Goal: Find specific page/section: Find specific page/section

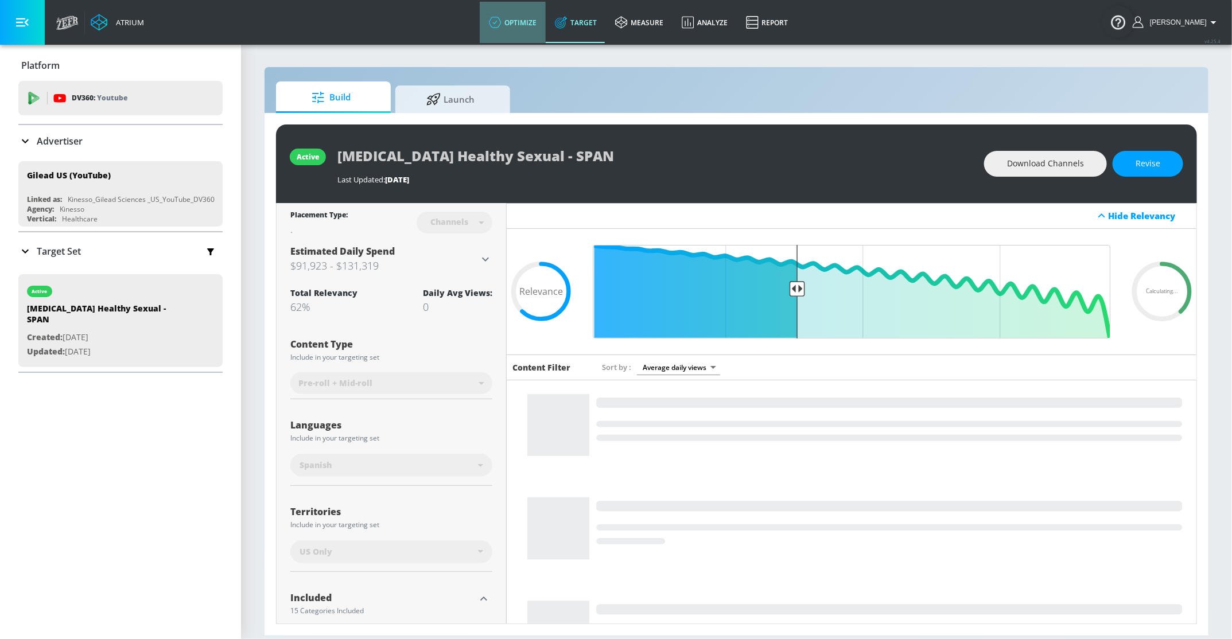
click at [531, 22] on link "optimize" at bounding box center [513, 22] width 66 height 41
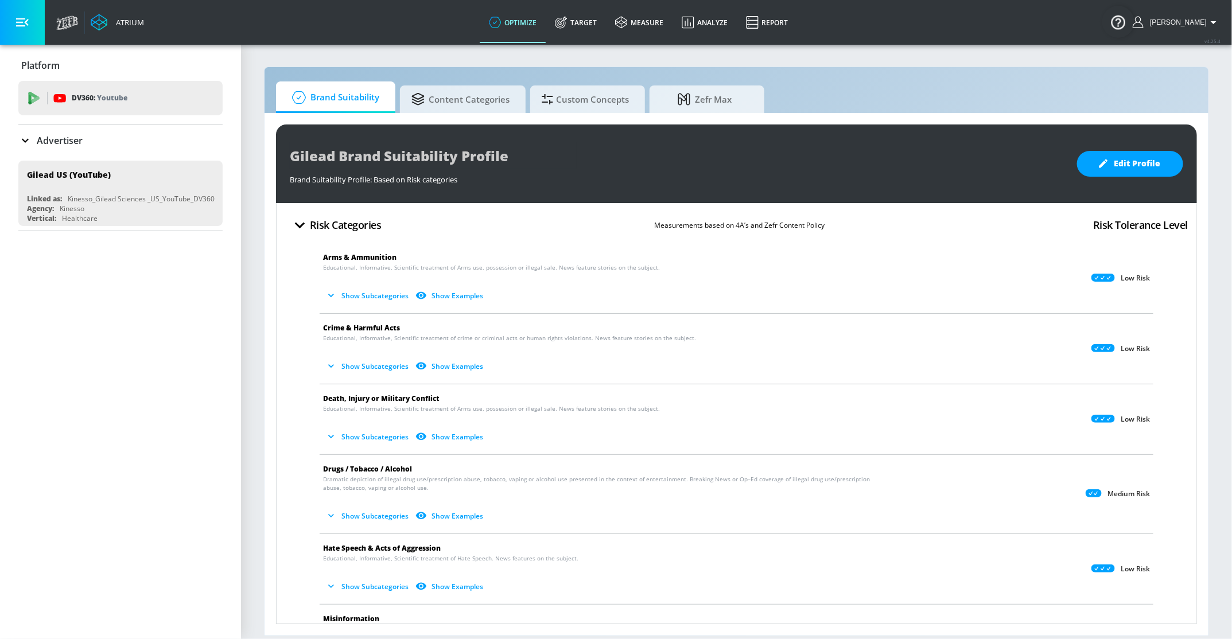
click at [68, 137] on p "Advertiser" at bounding box center [60, 140] width 46 height 13
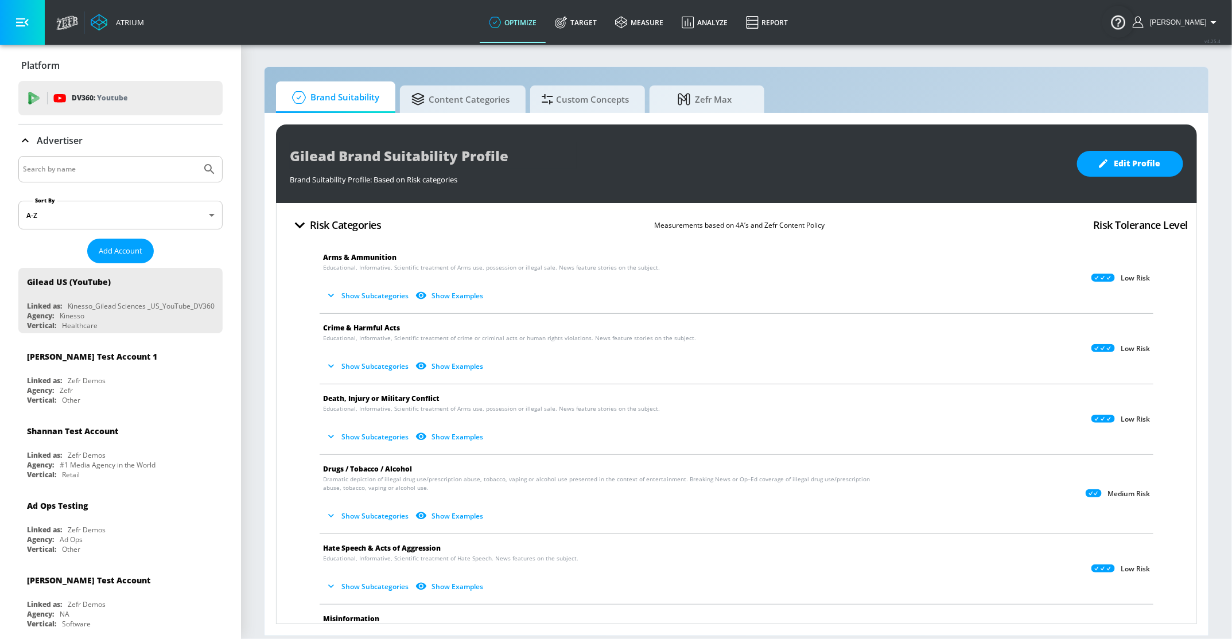
click at [63, 177] on div at bounding box center [120, 169] width 204 height 26
click at [60, 169] on input "Search by name" at bounding box center [110, 169] width 174 height 15
type input "[PERSON_NAME]"
click at [215, 172] on icon "Submit Search" at bounding box center [210, 169] width 14 height 14
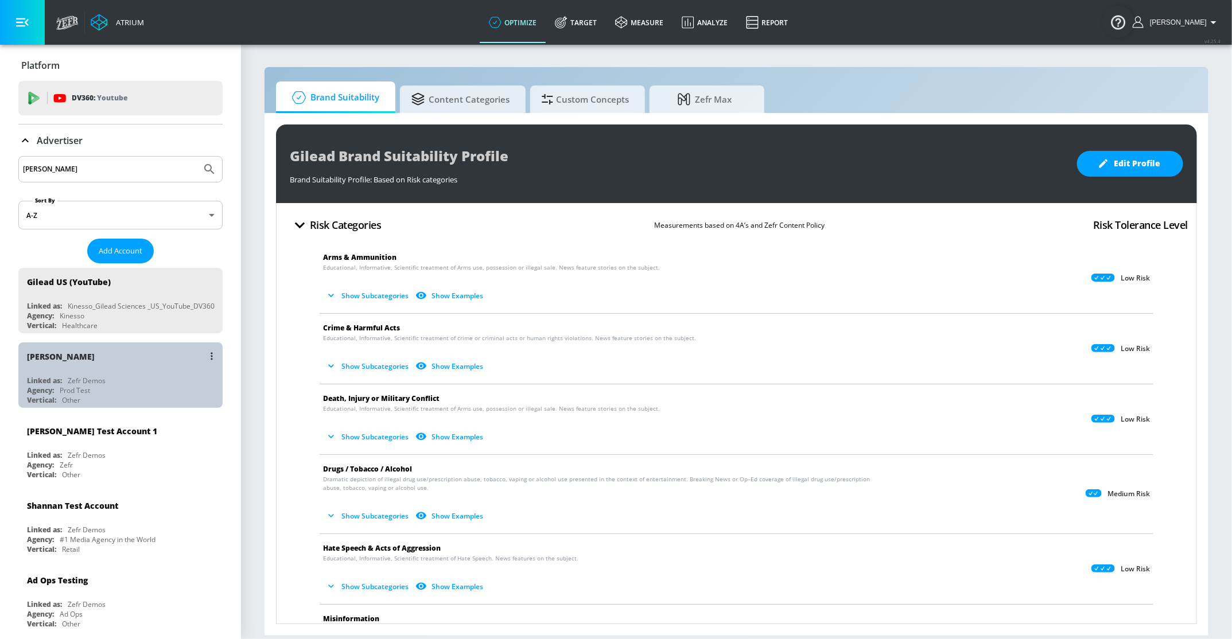
click at [130, 387] on div "Agency: Prod Test" at bounding box center [123, 391] width 193 height 10
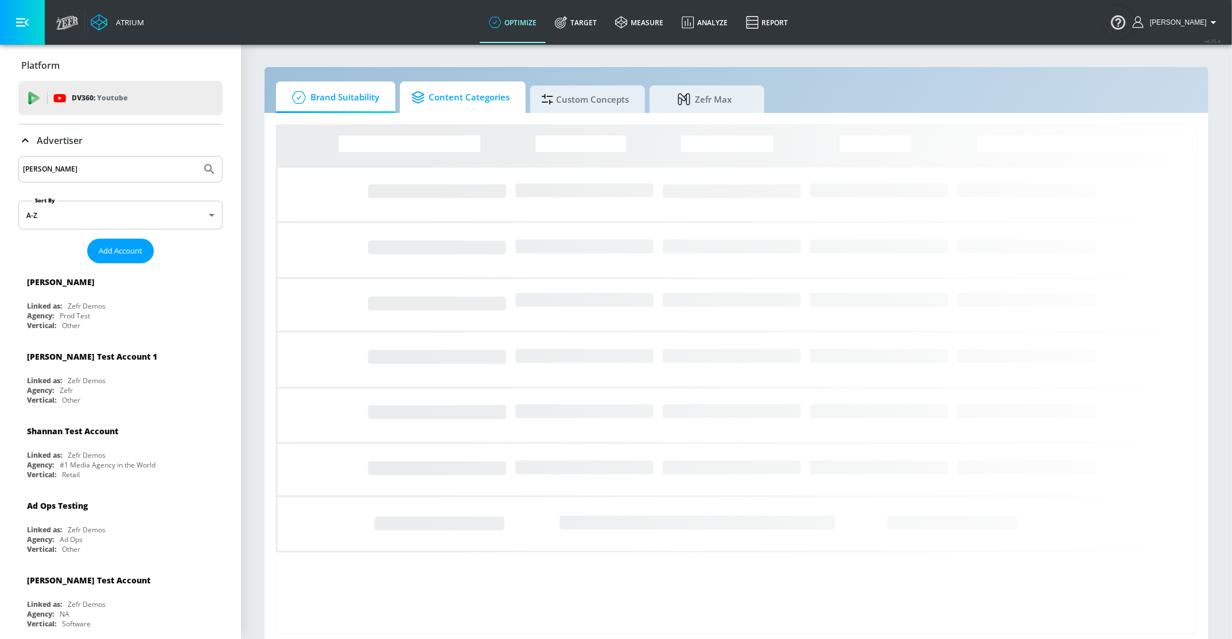
click at [475, 88] on span "Content Categories" at bounding box center [460, 98] width 98 height 28
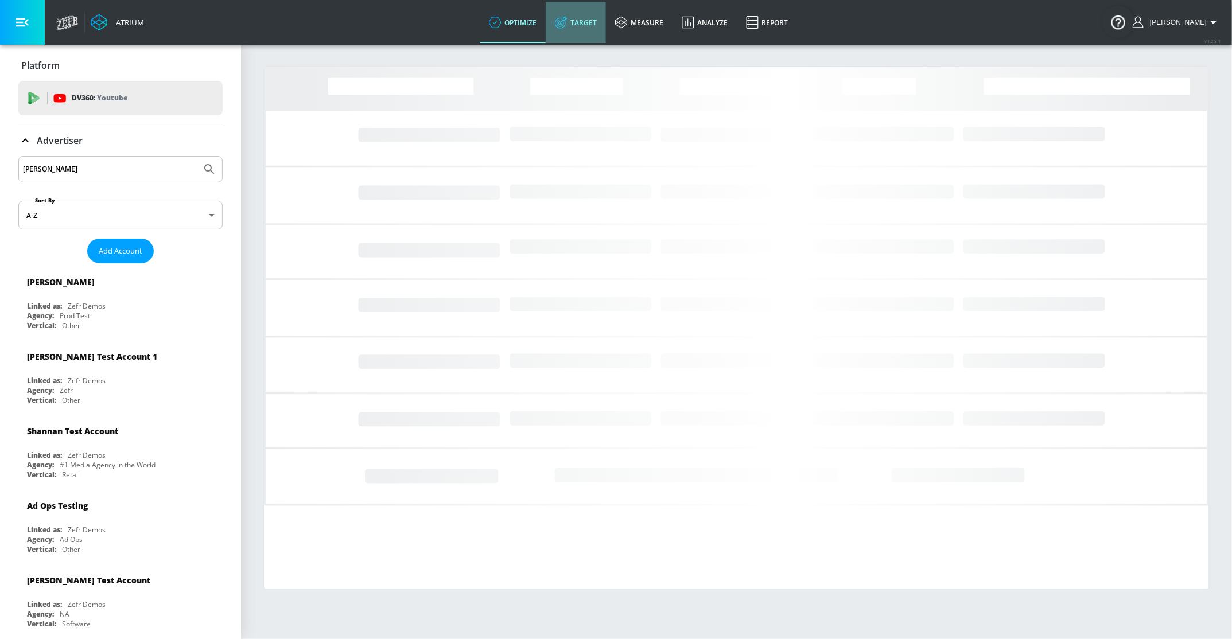
click at [590, 35] on link "Target" at bounding box center [576, 22] width 60 height 41
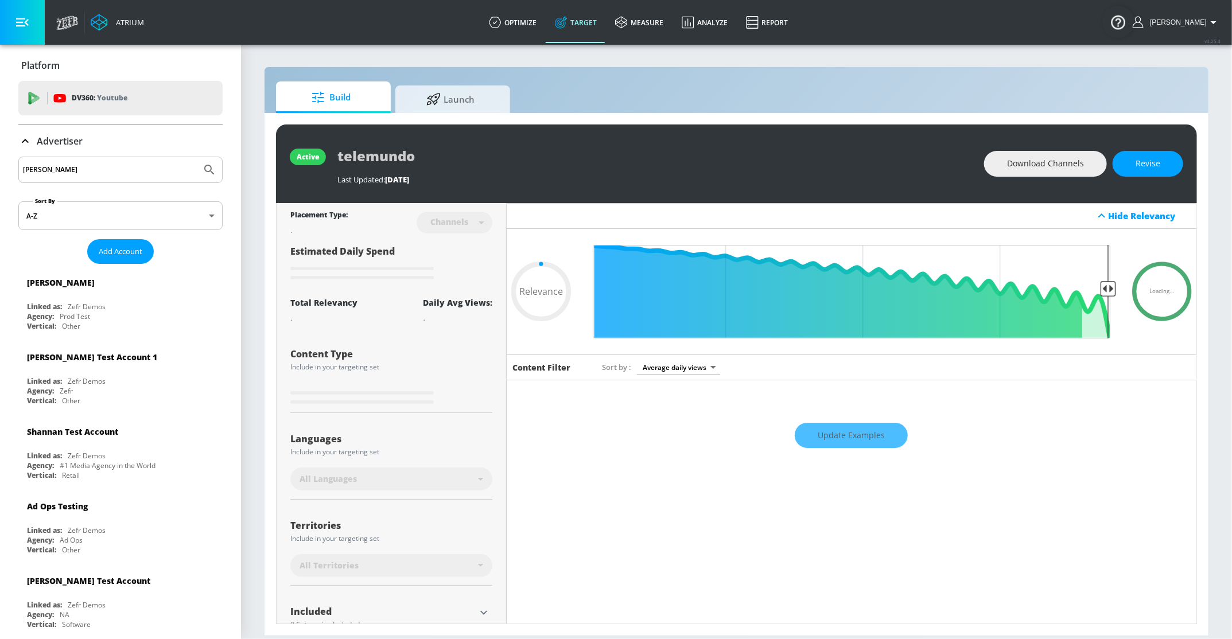
type input "0.05"
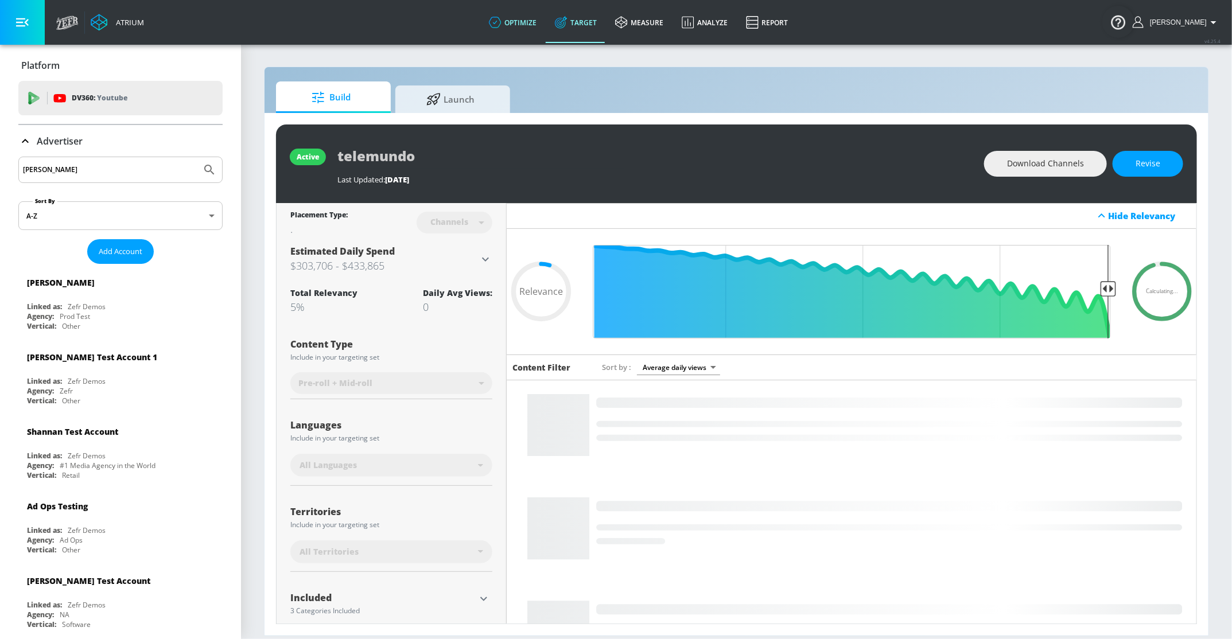
click at [524, 25] on link "optimize" at bounding box center [513, 22] width 66 height 41
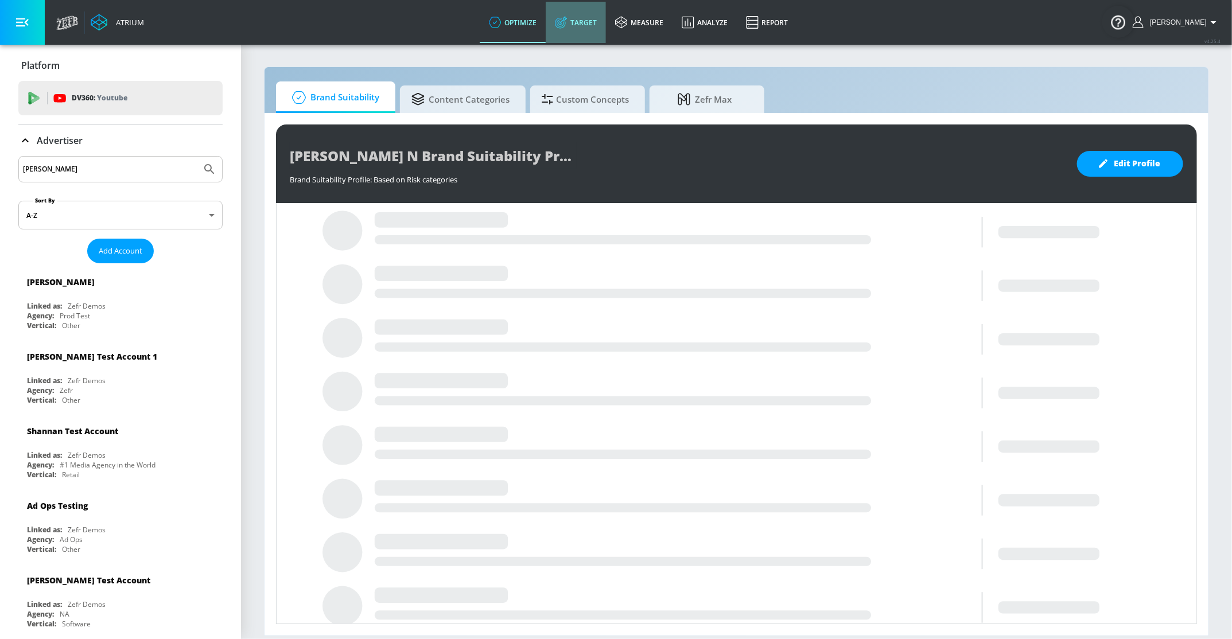
click at [600, 28] on link "Target" at bounding box center [576, 22] width 60 height 41
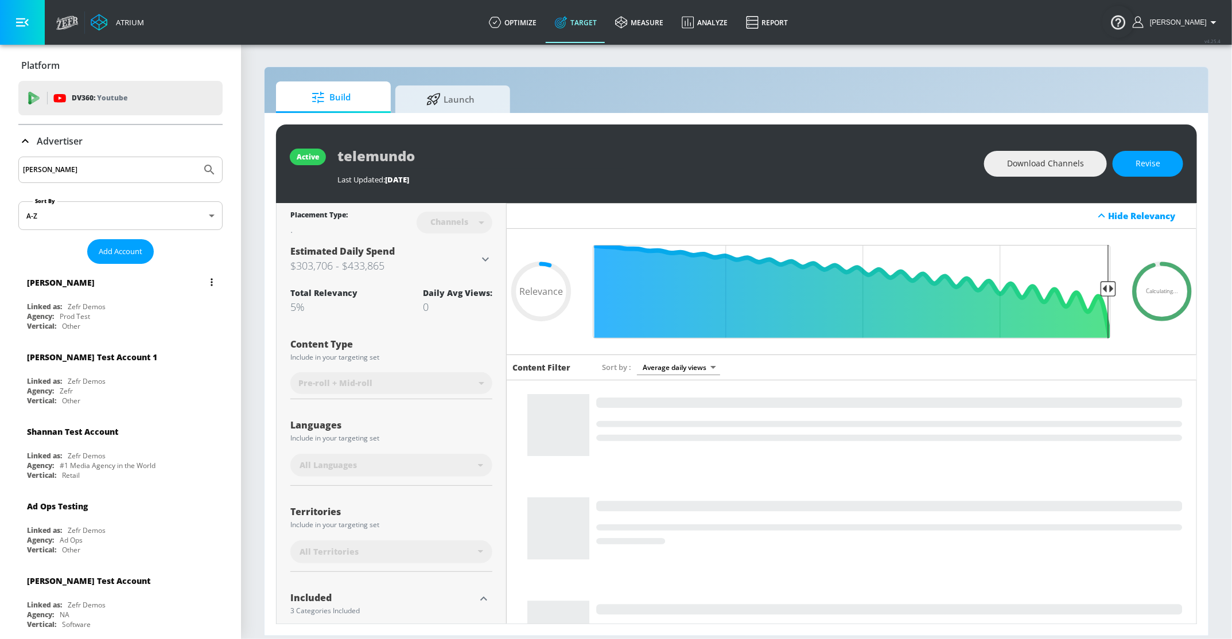
click at [118, 306] on div "Linked as: Zefr Demos" at bounding box center [123, 307] width 193 height 10
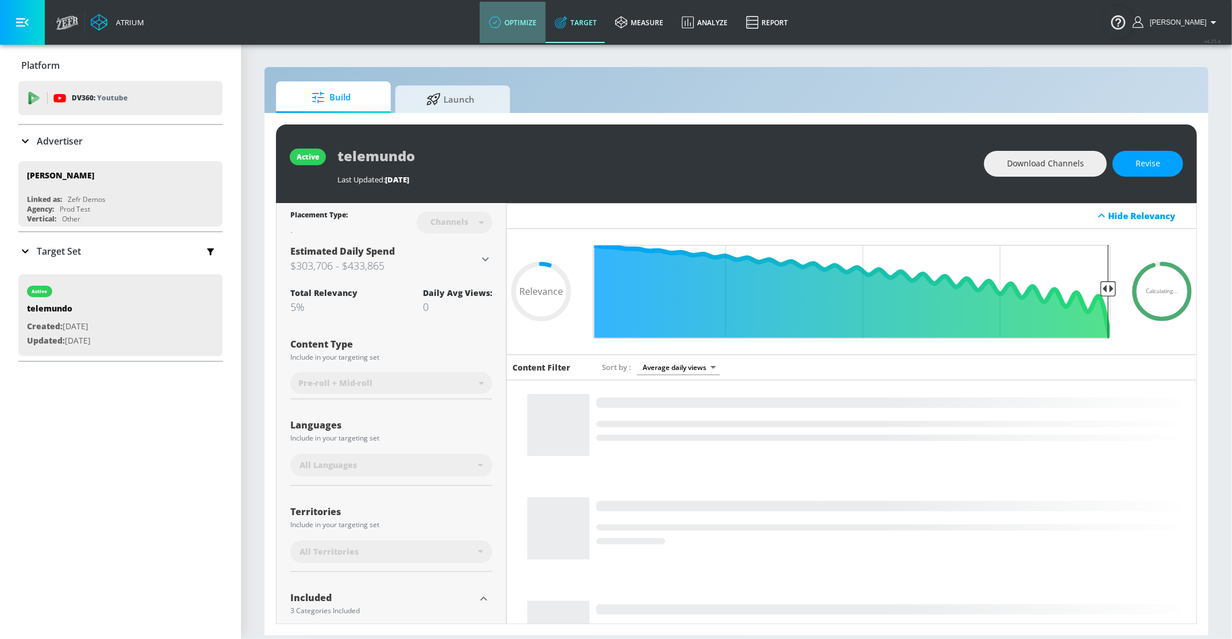
click at [541, 30] on link "optimize" at bounding box center [513, 22] width 66 height 41
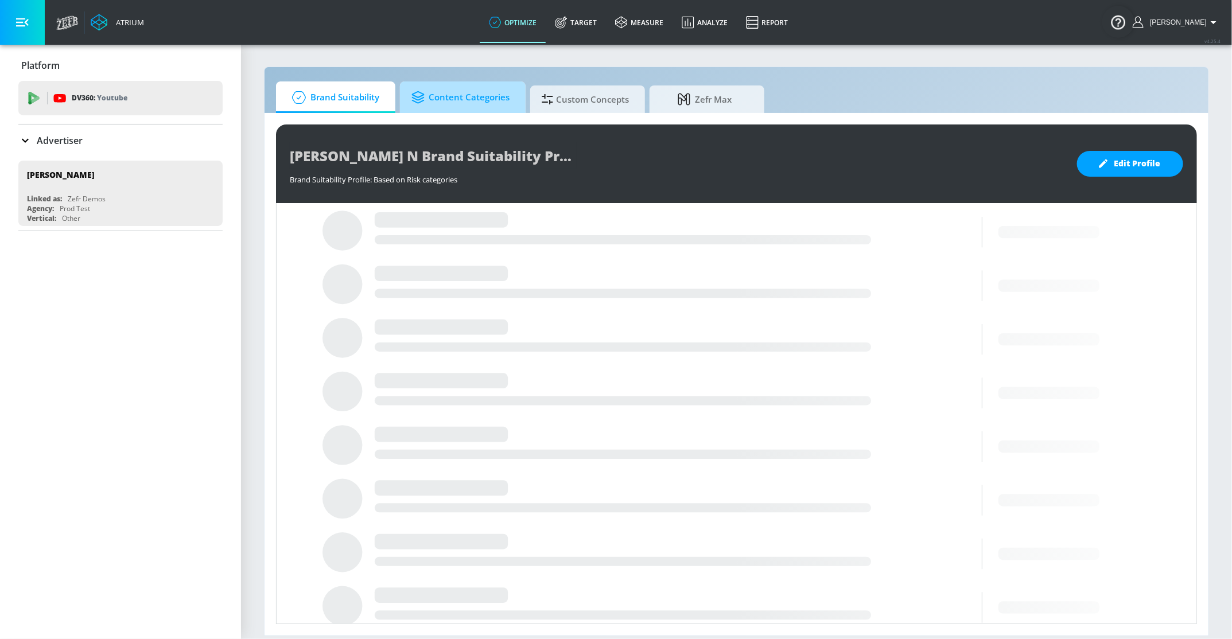
click at [481, 111] on link "Content Categories" at bounding box center [463, 97] width 126 height 32
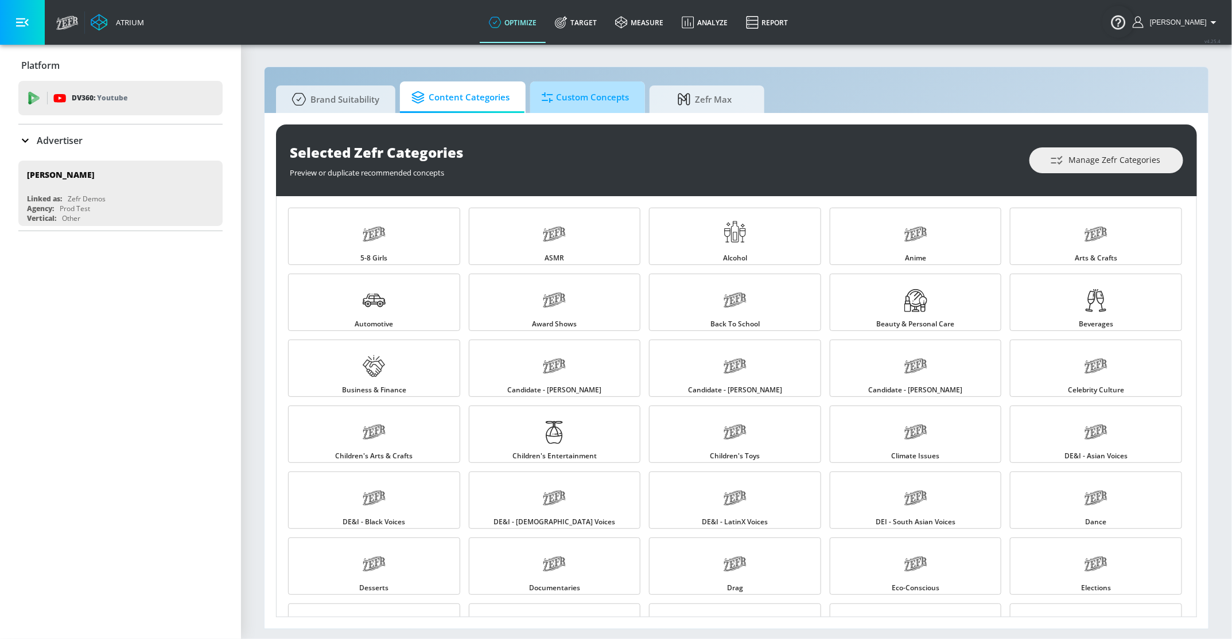
click at [601, 104] on span "Custom Concepts" at bounding box center [585, 98] width 87 height 28
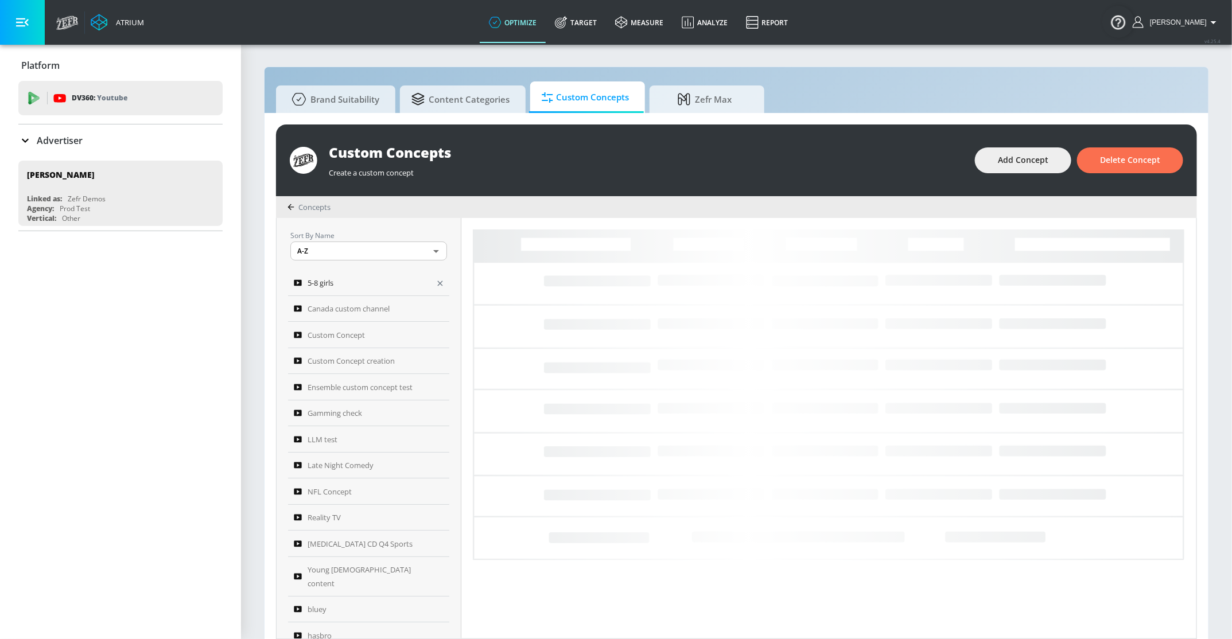
click at [352, 290] on link "5-8 girls" at bounding box center [368, 283] width 161 height 26
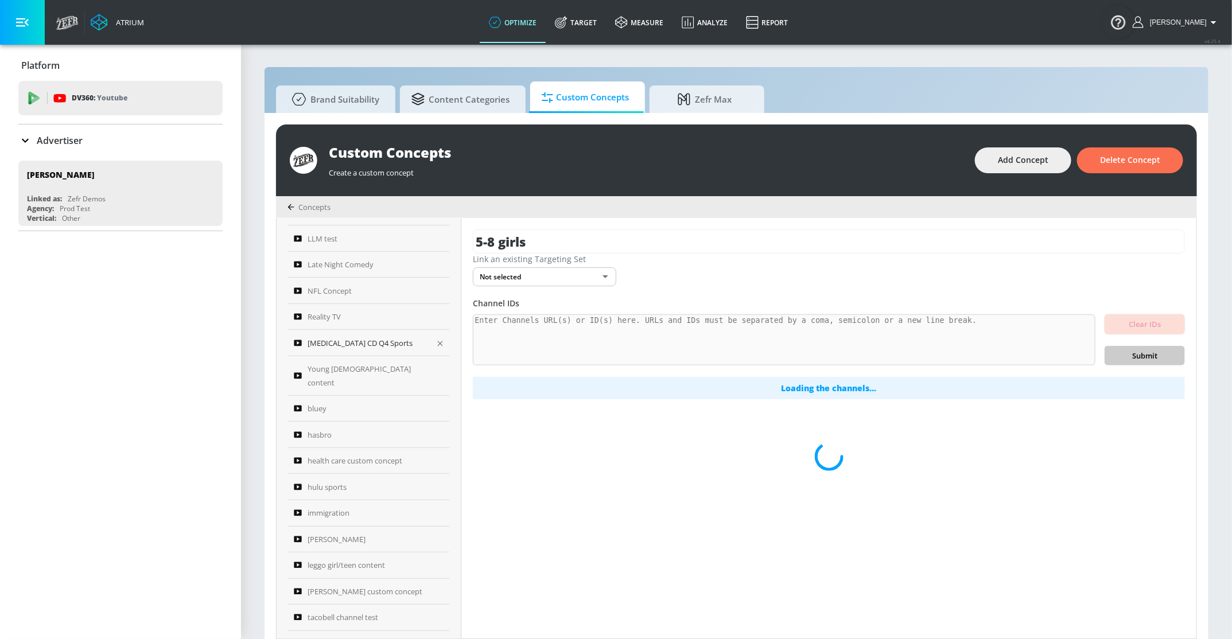
scroll to position [366, 0]
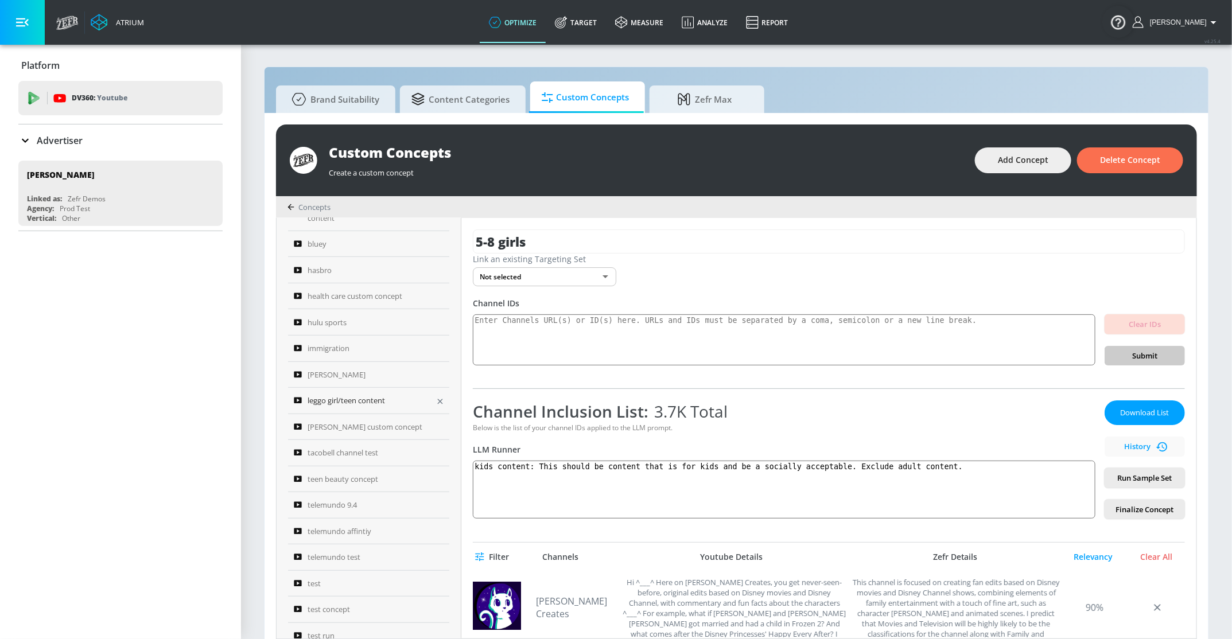
type input "telemundo 9.4"
type textarea "Create a concept description for content that describes these types of producti…"
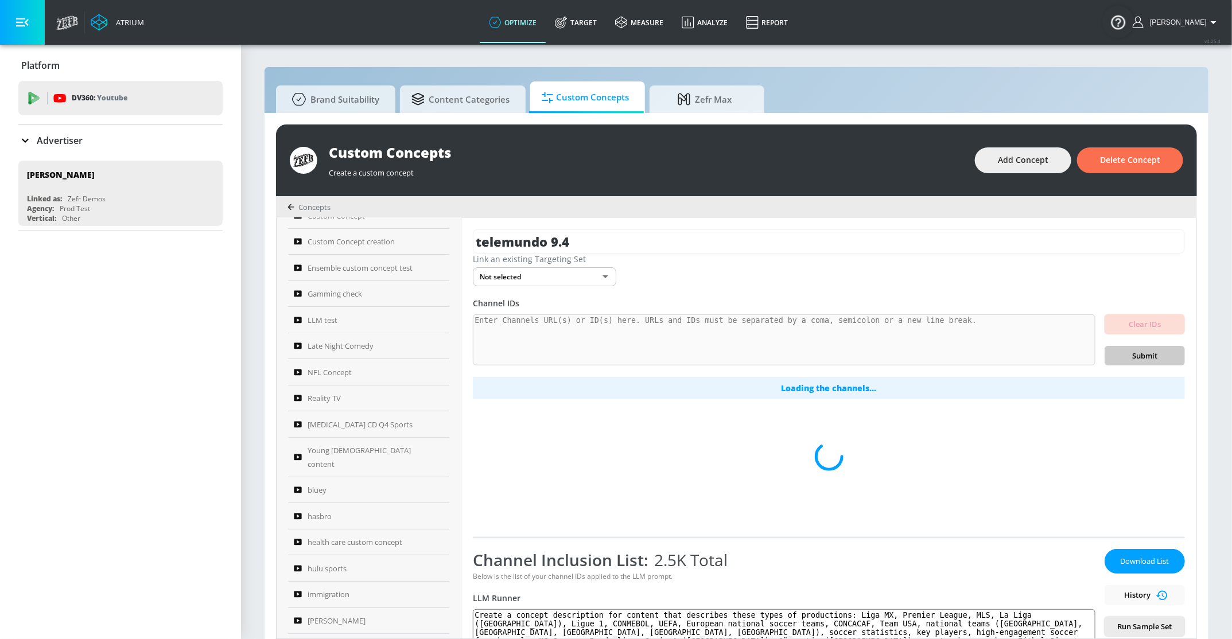
scroll to position [0, 0]
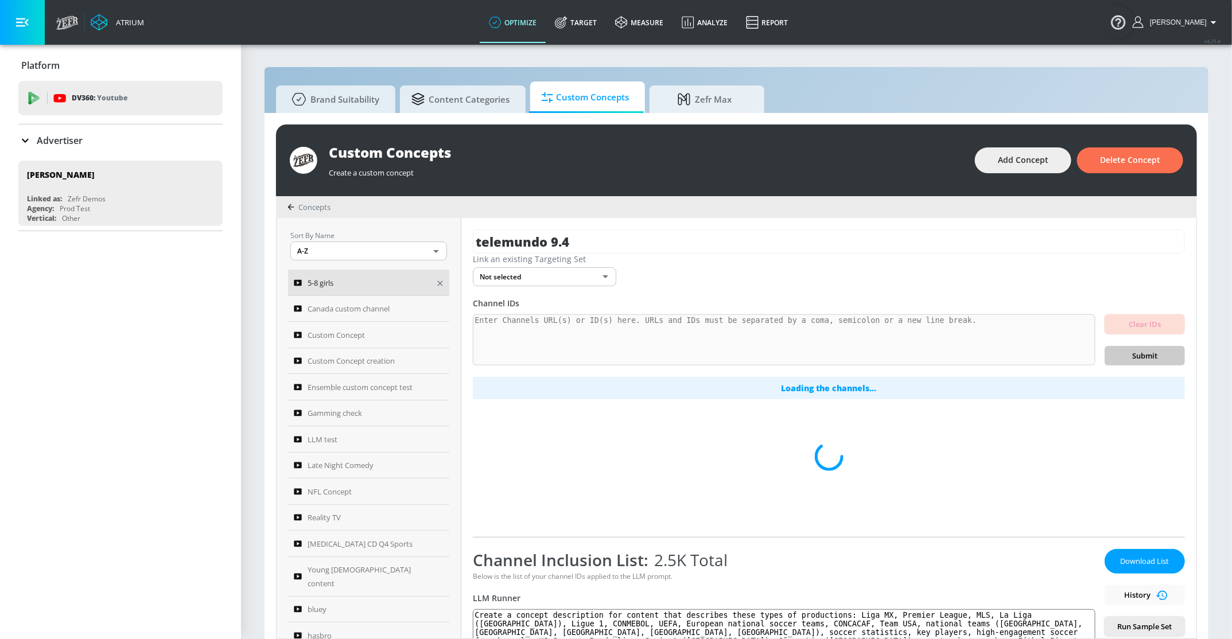
click at [376, 276] on div "5-8 girls" at bounding box center [361, 283] width 134 height 14
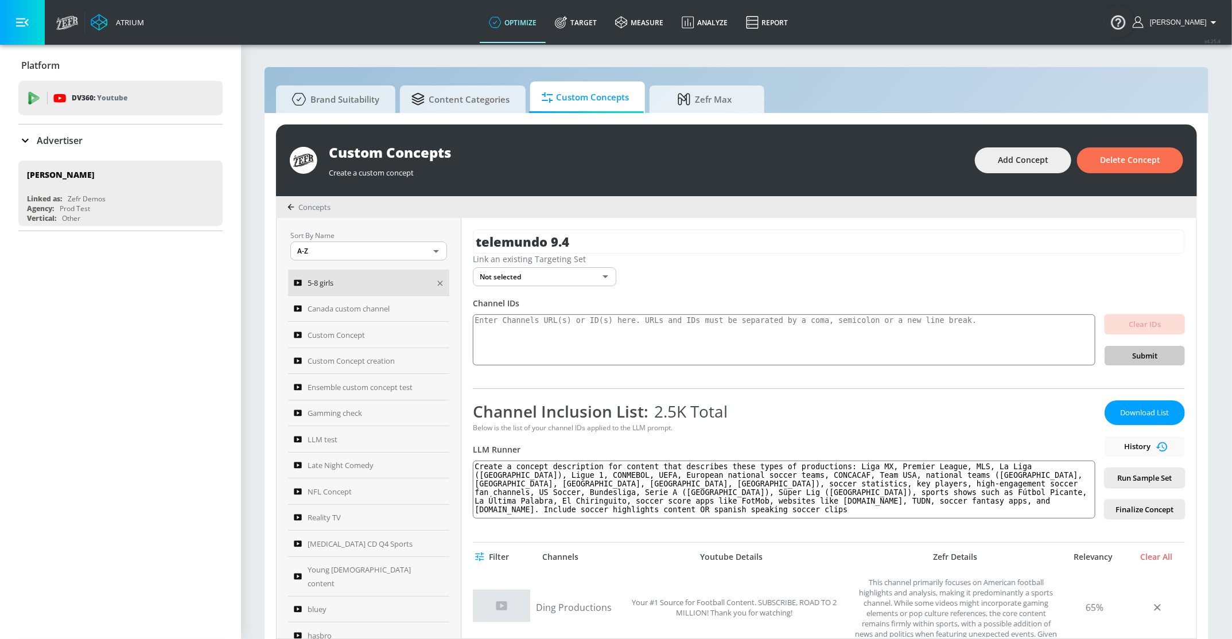
click at [350, 282] on div "5-8 girls" at bounding box center [361, 283] width 134 height 14
click at [382, 315] on link "Canada custom channel" at bounding box center [368, 309] width 161 height 26
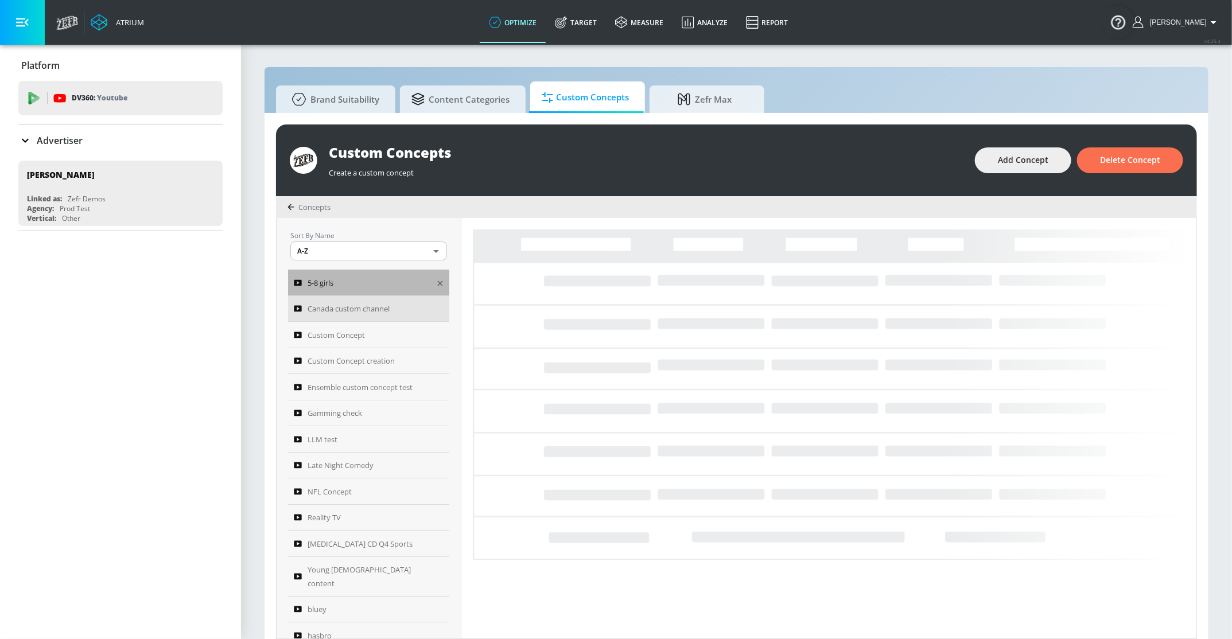
click at [345, 279] on div "5-8 girls" at bounding box center [361, 283] width 134 height 14
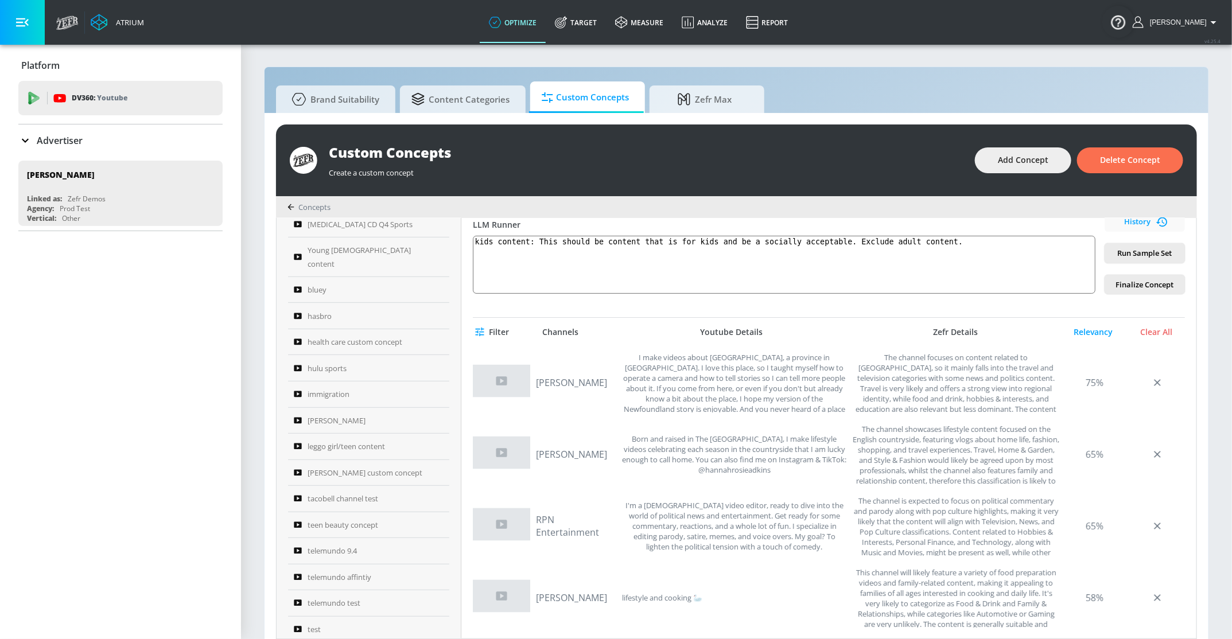
scroll to position [343, 0]
click at [543, 239] on textarea "kids content: This should be content that is for kids and be a socially accepta…" at bounding box center [784, 265] width 623 height 58
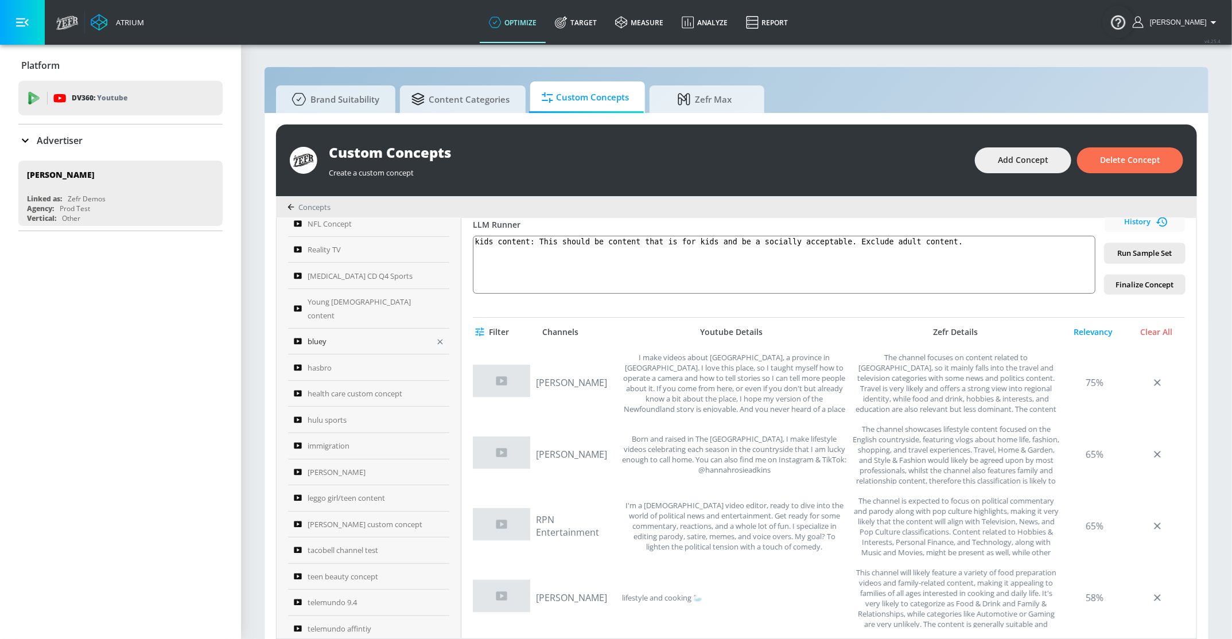
click at [367, 335] on div "bluey" at bounding box center [361, 342] width 134 height 14
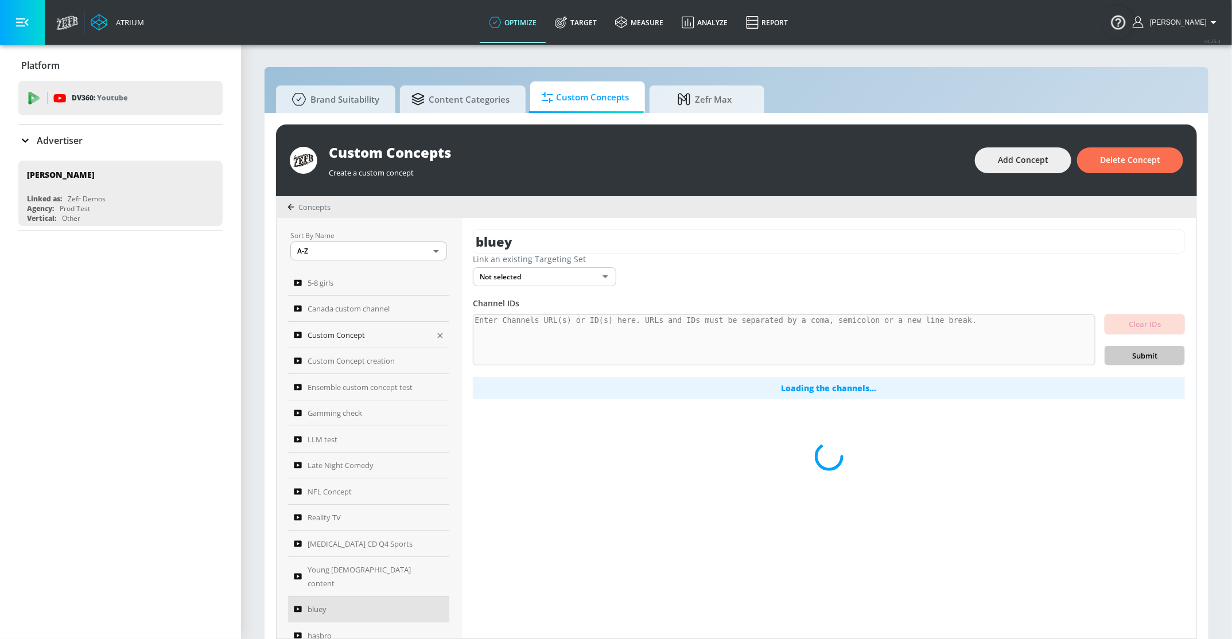
click at [383, 332] on div "Custom Concept" at bounding box center [361, 335] width 134 height 14
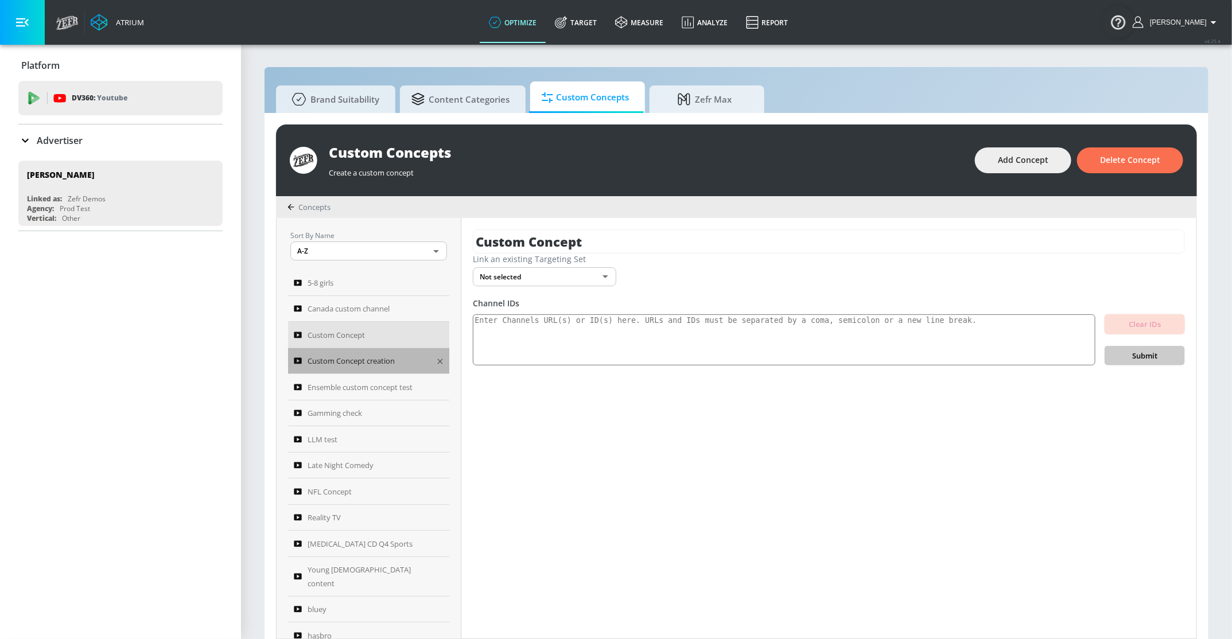
click at [355, 362] on span "Custom Concept creation" at bounding box center [351, 361] width 87 height 14
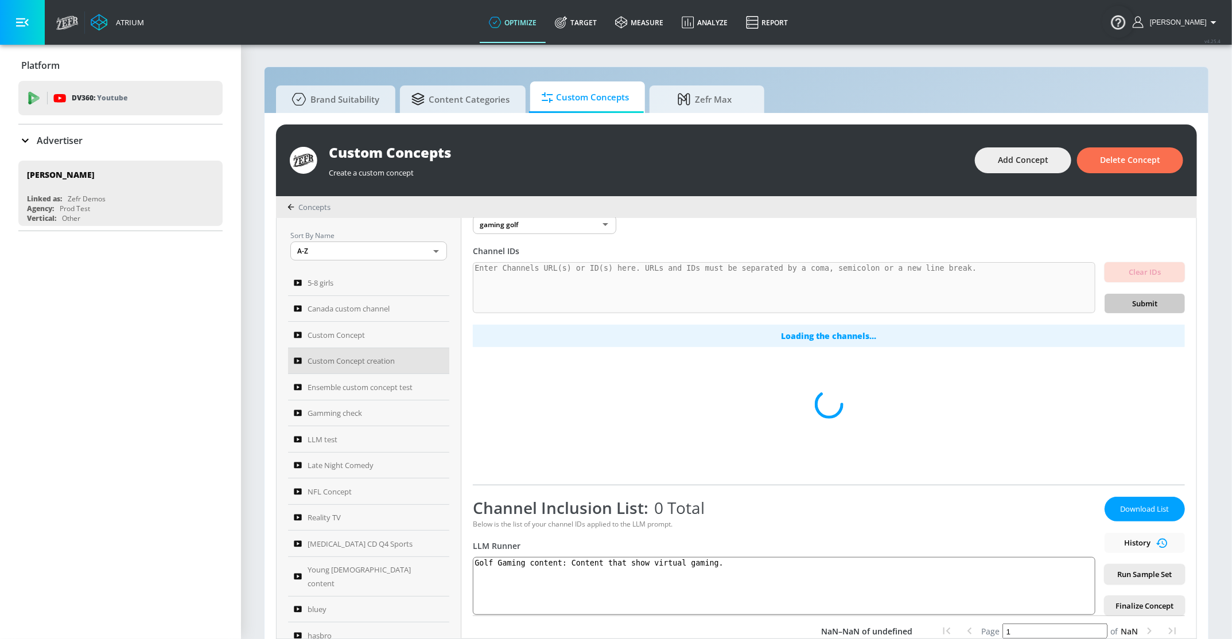
scroll to position [55, 0]
click at [384, 339] on div "Custom Concept" at bounding box center [361, 335] width 134 height 14
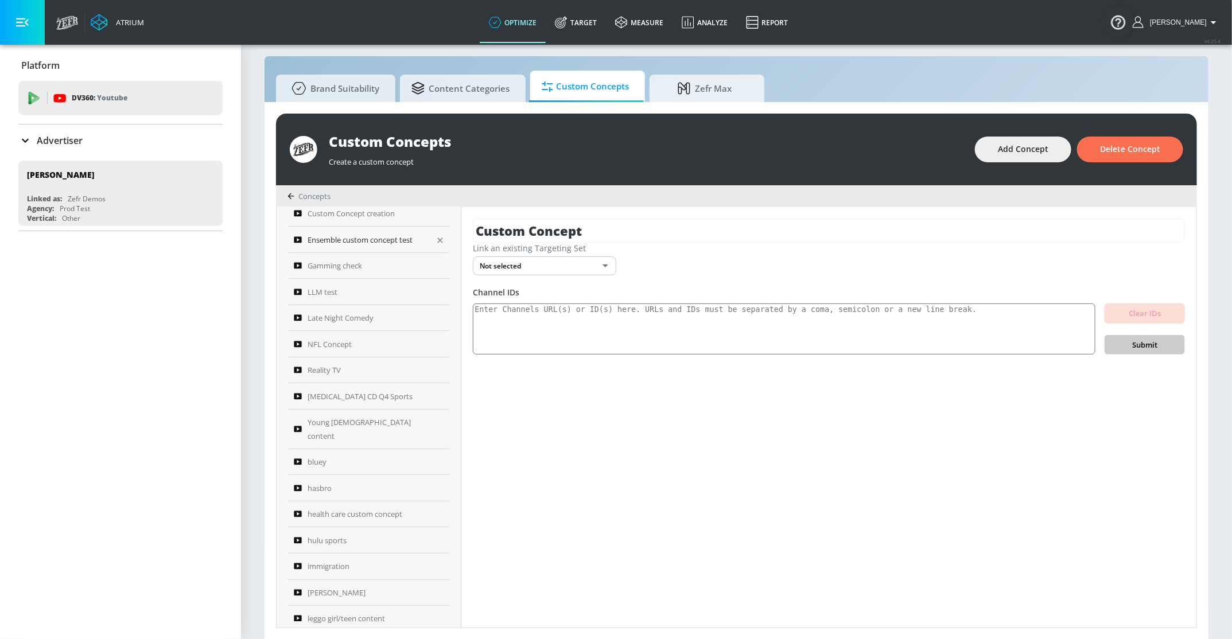
scroll to position [143, 0]
click at [363, 411] on span "Young [DEMOGRAPHIC_DATA] content" at bounding box center [368, 423] width 120 height 28
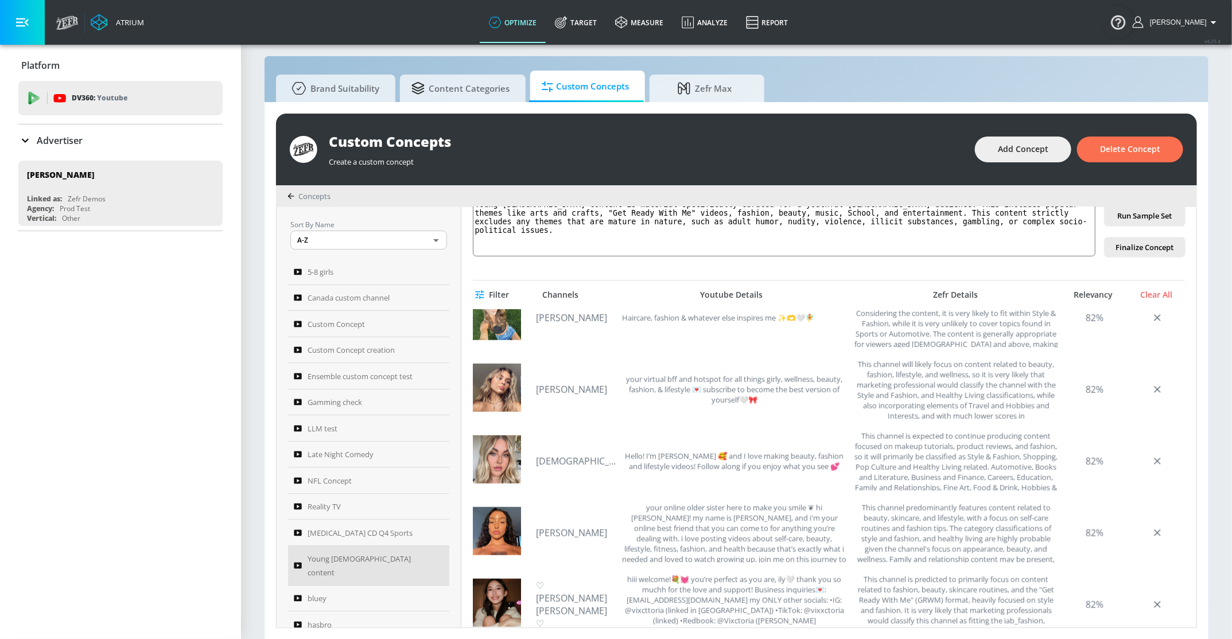
click at [70, 139] on p "Advertiser" at bounding box center [60, 140] width 46 height 13
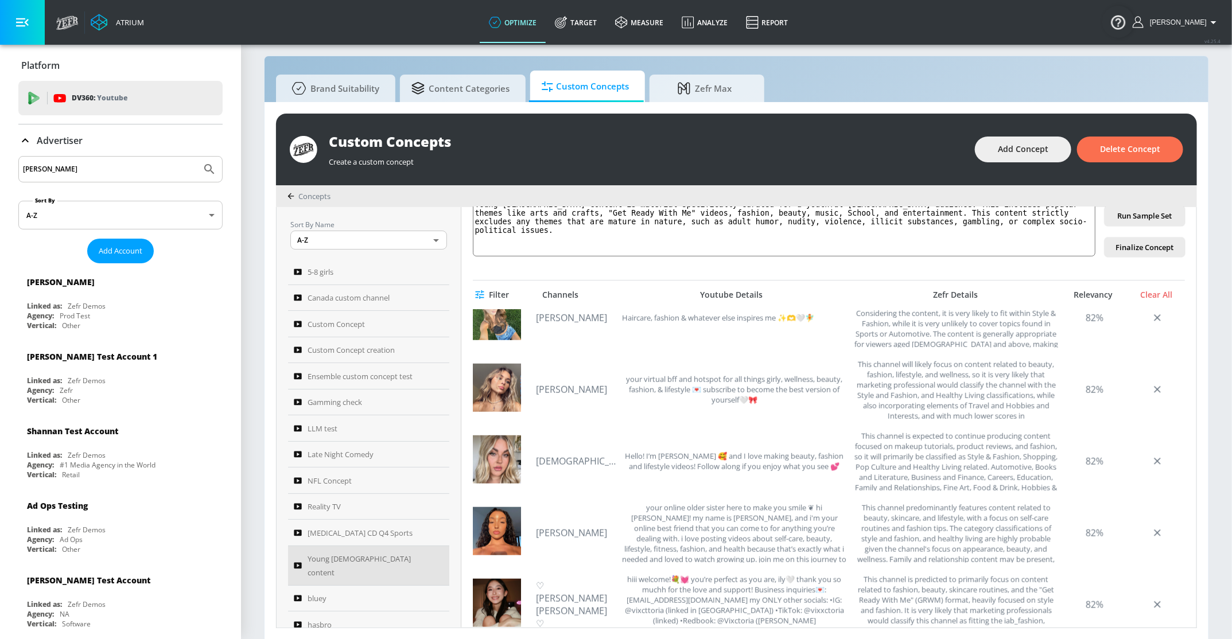
click at [79, 166] on input "[PERSON_NAME]" at bounding box center [110, 169] width 174 height 15
click at [209, 162] on icon "Submit Search" at bounding box center [210, 169] width 14 height 14
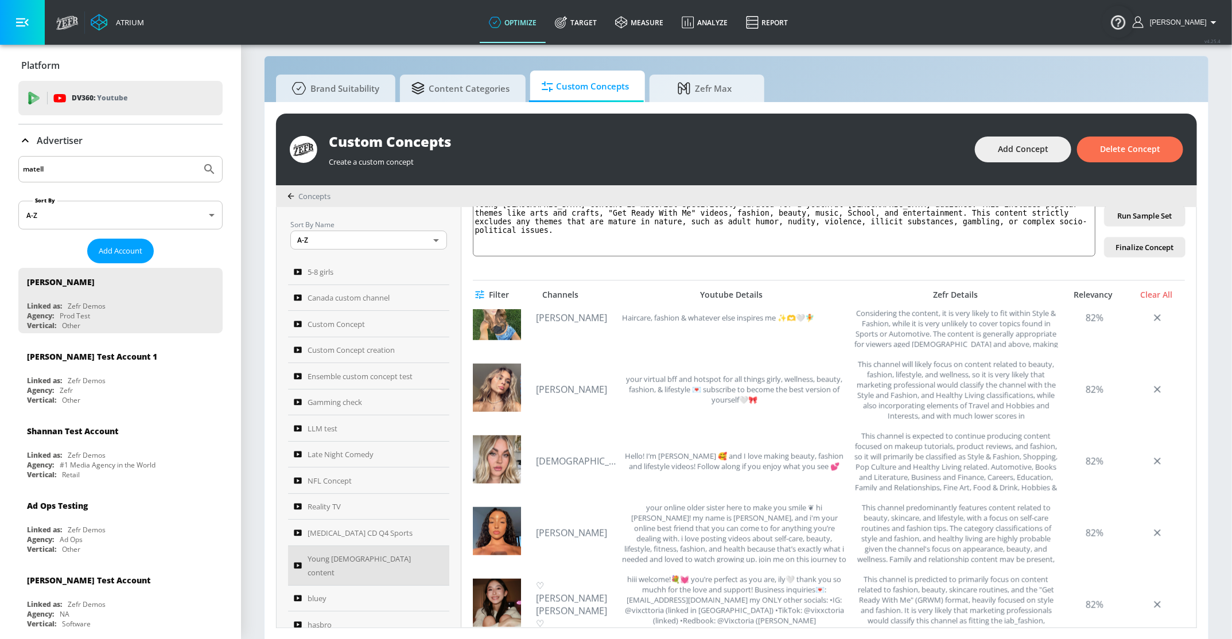
click at [70, 178] on div "matell" at bounding box center [120, 169] width 204 height 26
click at [65, 167] on input "matell" at bounding box center [110, 169] width 174 height 15
type input "mattel"
click at [219, 165] on button "Submit Search" at bounding box center [209, 169] width 25 height 25
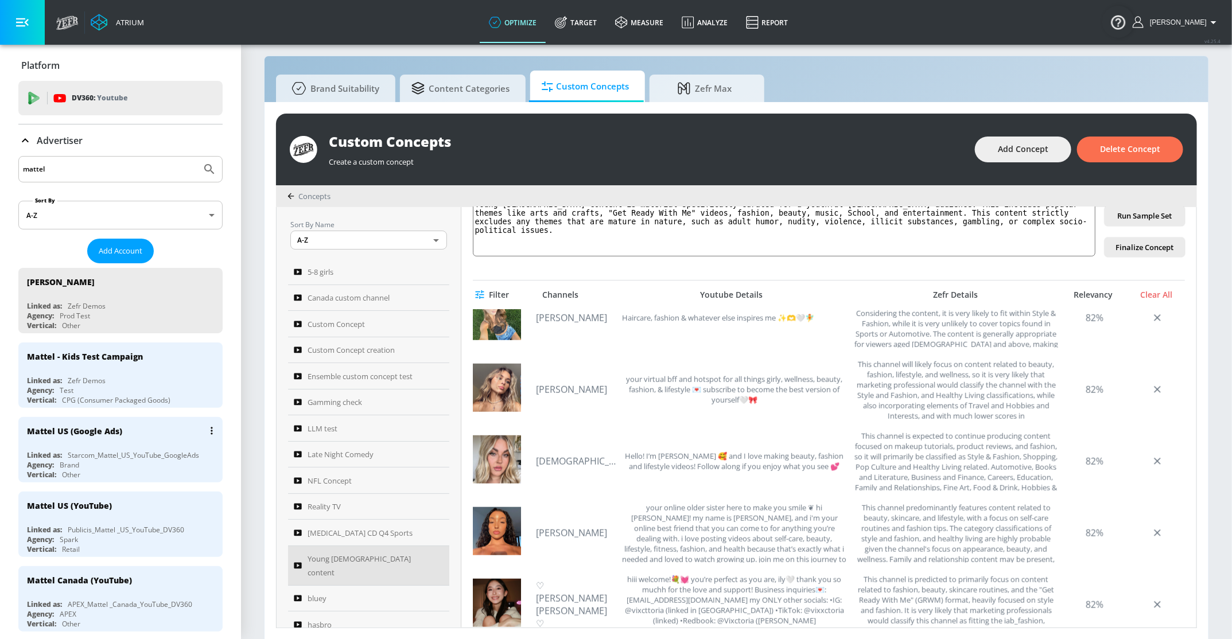
click at [96, 433] on div "Mattel US (Google Ads)" at bounding box center [74, 431] width 95 height 11
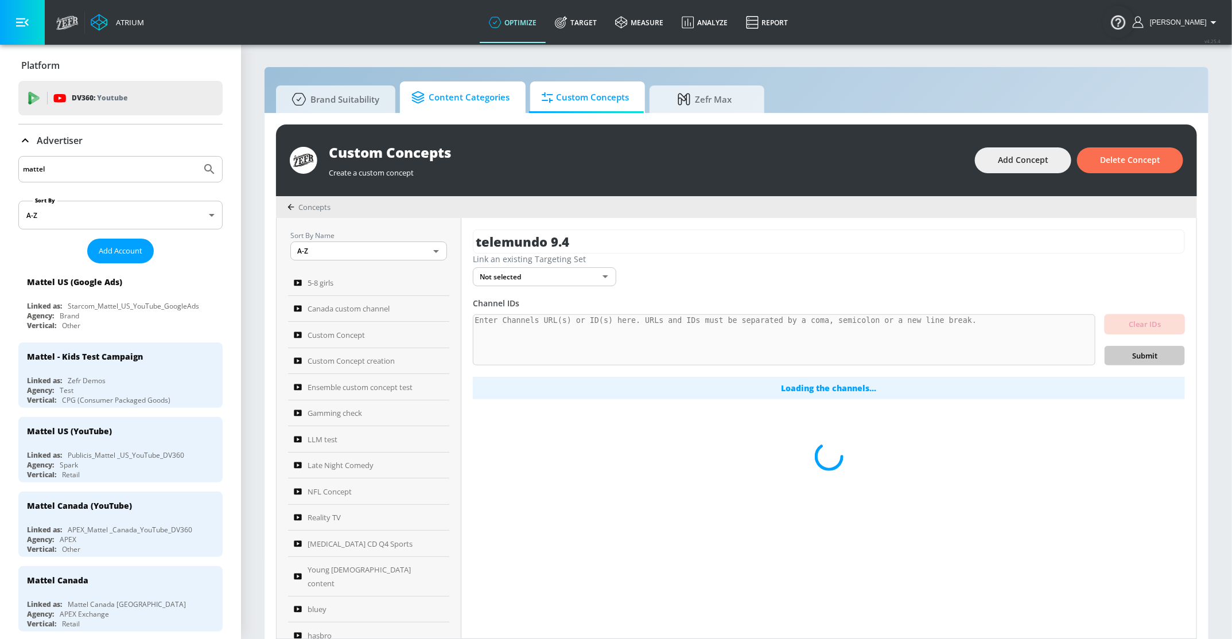
click at [460, 103] on span "Content Categories" at bounding box center [460, 98] width 98 height 28
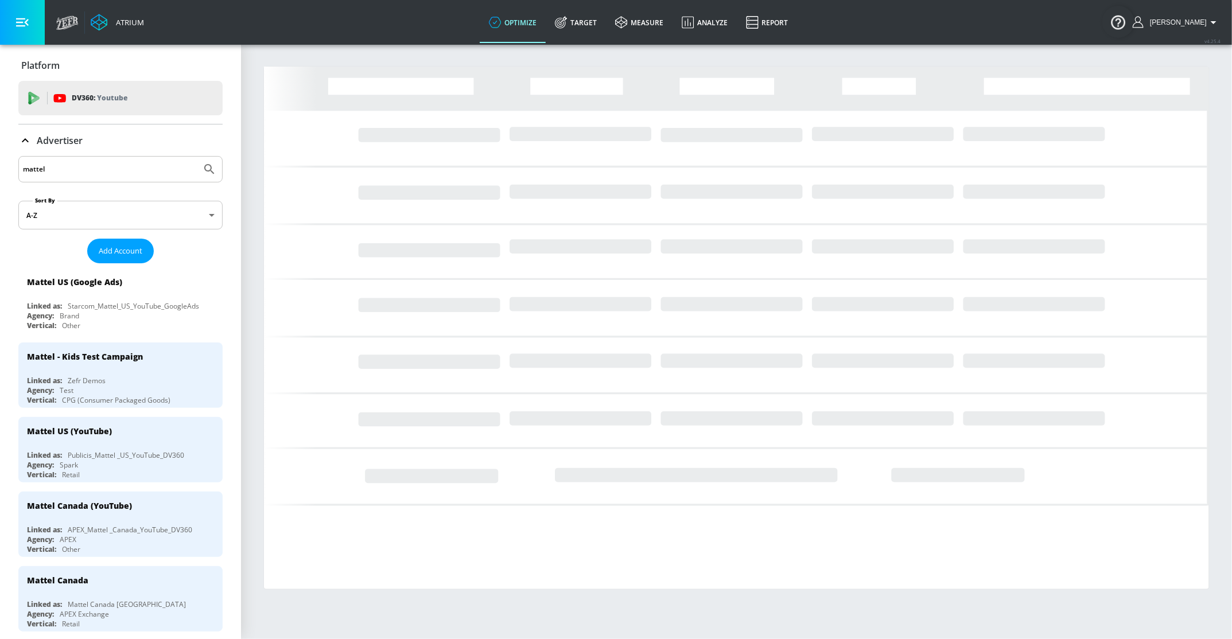
click at [578, 91] on icon "Loading..." at bounding box center [736, 327] width 945 height 520
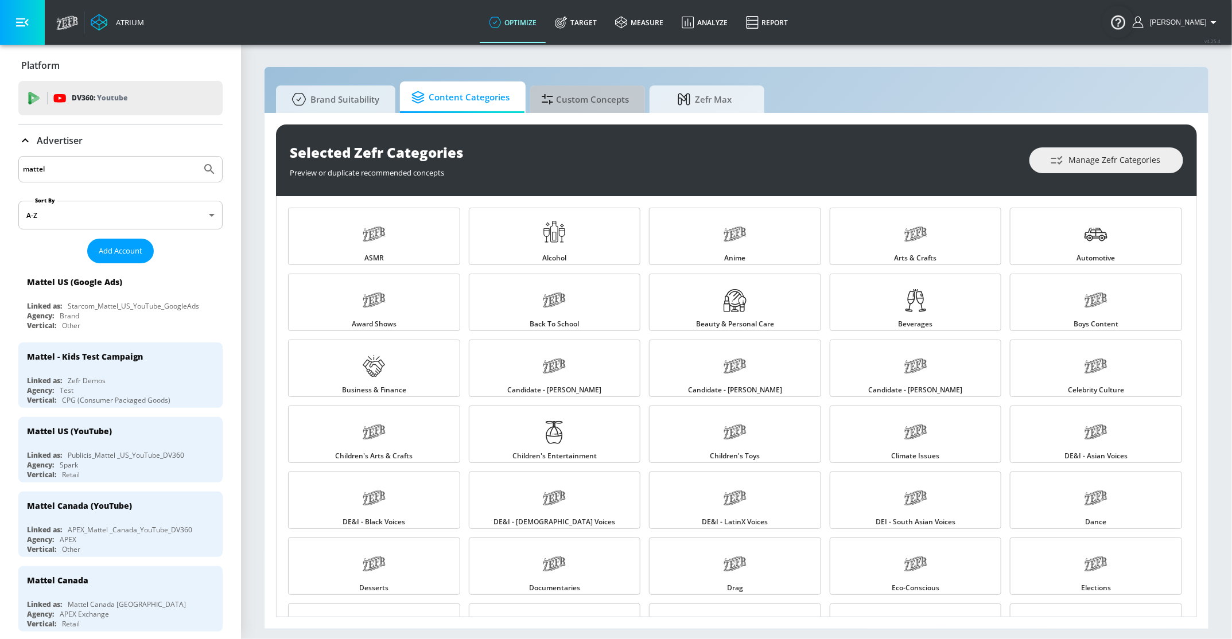
click at [578, 96] on span "Custom Concepts" at bounding box center [585, 99] width 87 height 28
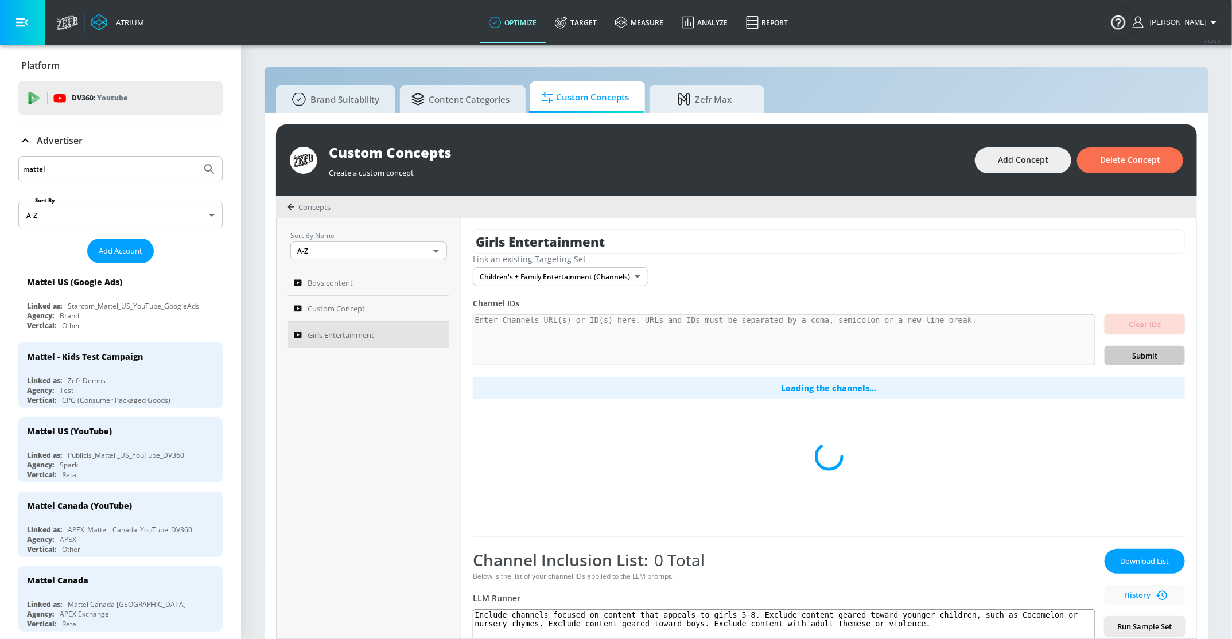
scroll to position [60, 0]
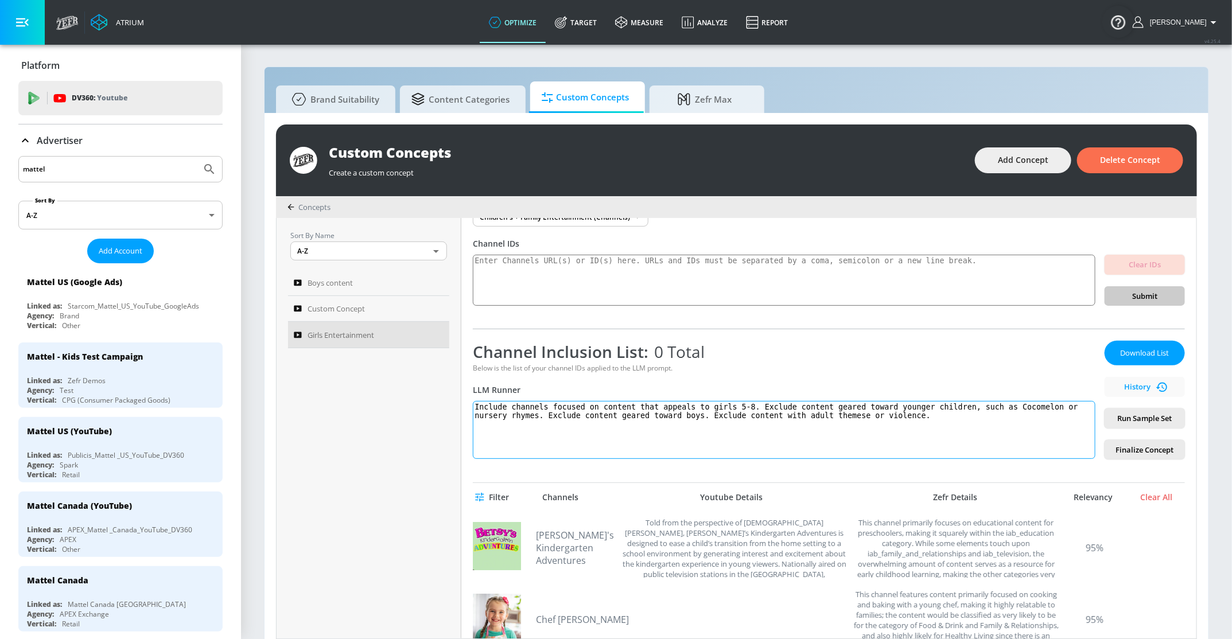
drag, startPoint x: 939, startPoint y: 415, endPoint x: 401, endPoint y: 405, distance: 538.9
click at [401, 405] on div "Sort By Name A-Z ASC ​ Boys content Custom Concept Girls Entertainment Girls En…" at bounding box center [737, 428] width 920 height 421
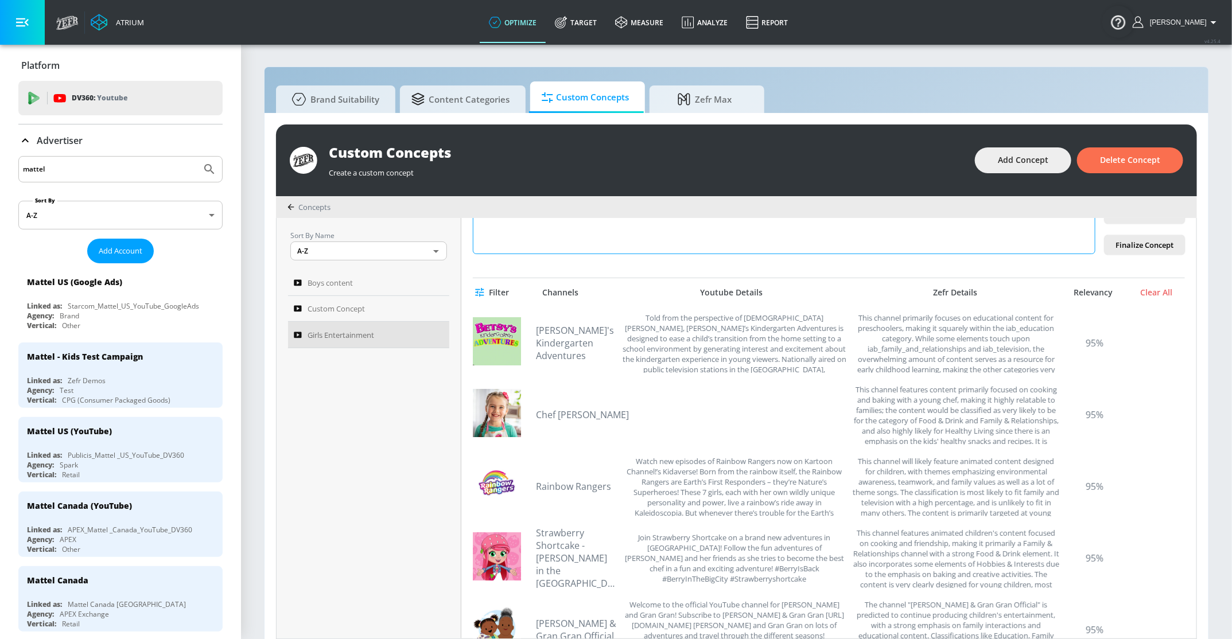
scroll to position [373, 0]
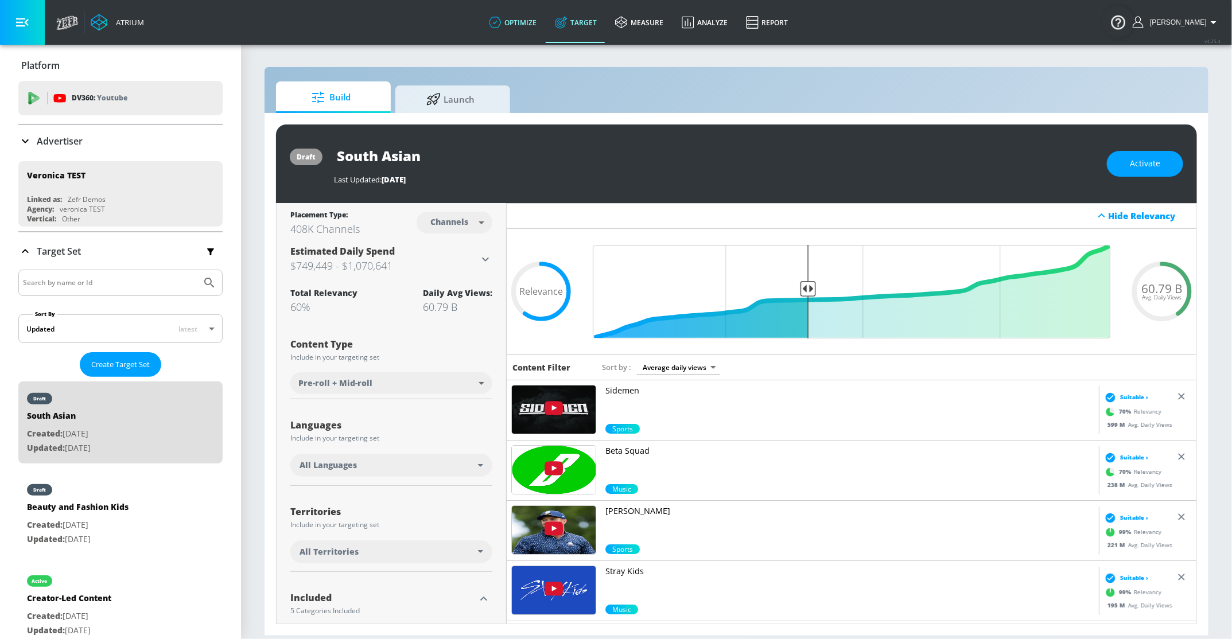
click at [535, 25] on link "optimize" at bounding box center [513, 22] width 66 height 41
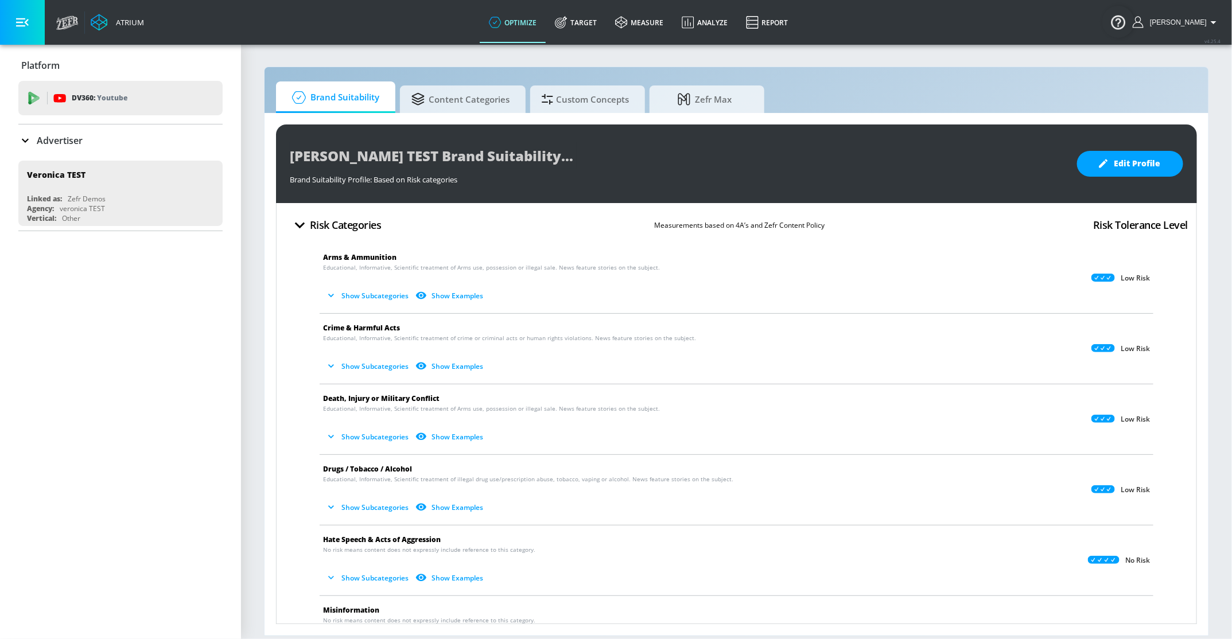
click at [28, 139] on icon at bounding box center [25, 141] width 7 height 4
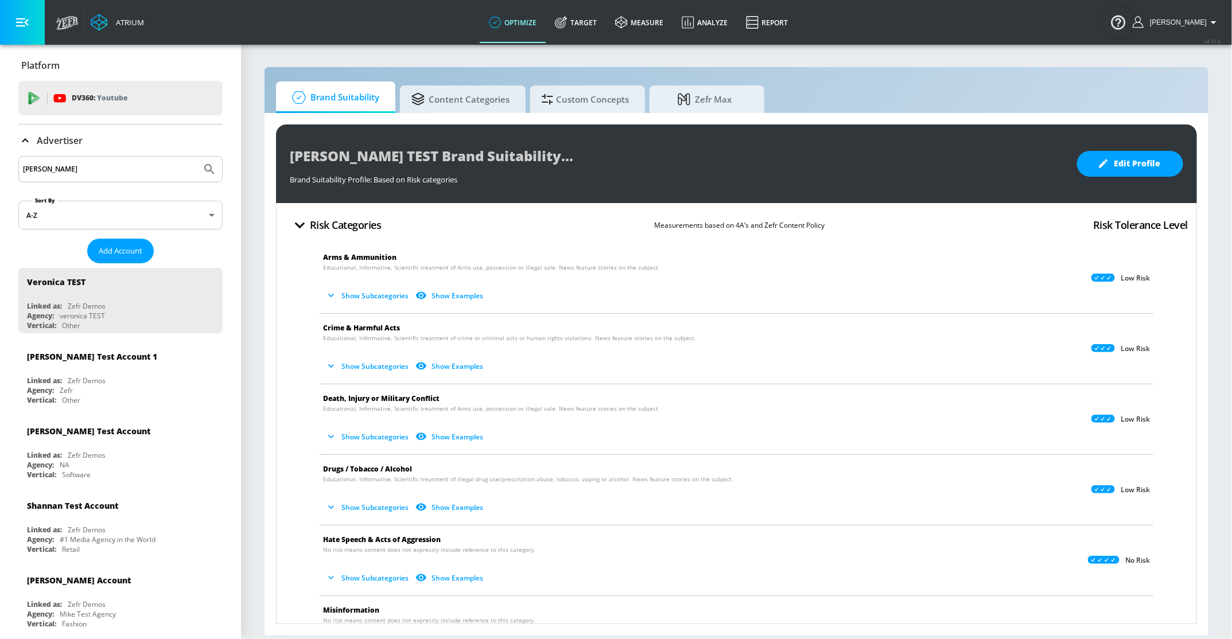
click at [72, 170] on input "veronica" at bounding box center [110, 169] width 174 height 15
type input "j"
type input "m"
